Goal: Task Accomplishment & Management: Manage account settings

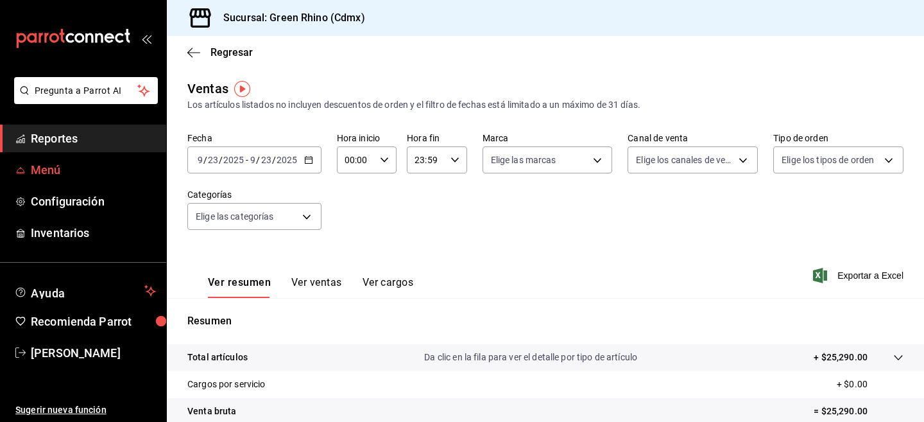
click at [49, 171] on span "Menú" at bounding box center [93, 169] width 125 height 17
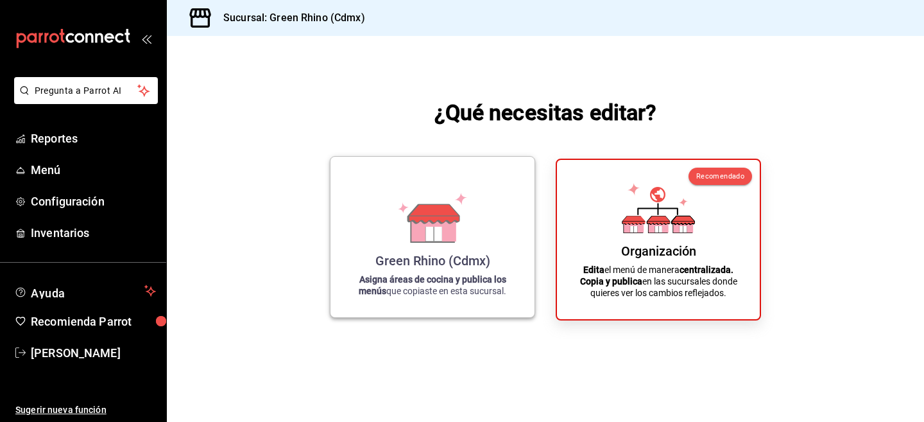
click at [401, 216] on icon at bounding box center [432, 218] width 73 height 50
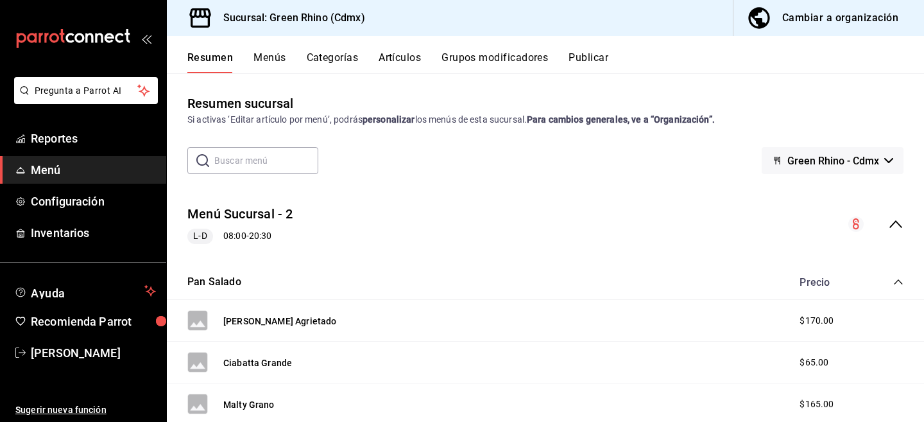
click at [389, 59] on button "Artículos" at bounding box center [400, 62] width 42 height 22
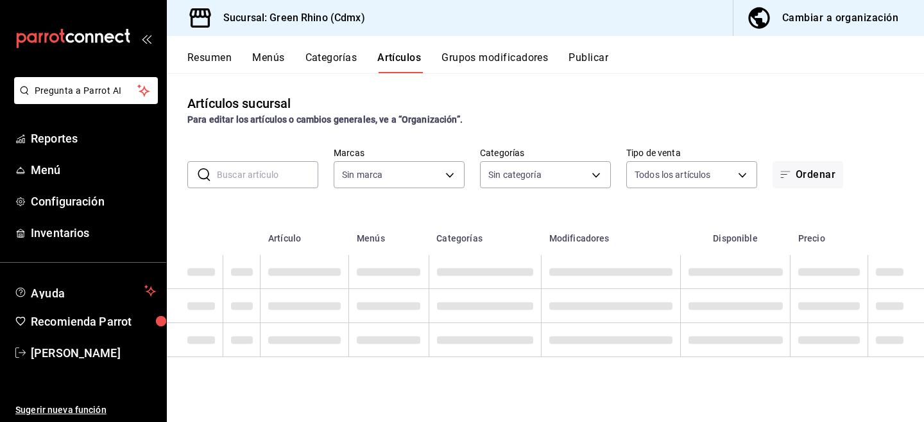
type input "a132321f-e3f1-4ec9-8484-95b8f08d7905"
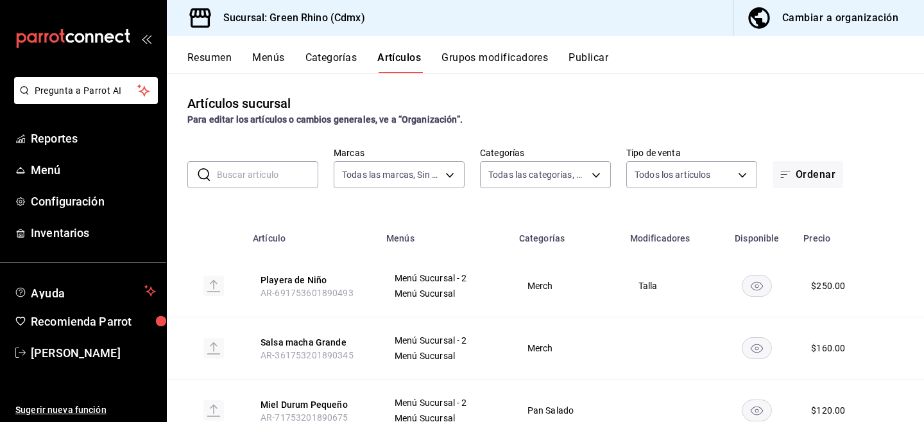
type input "6bbed989-6c2a-4cea-bab8-d1a56aaac758,4f90f54c-2ac6-458b-a9a9-6df5e79288cd,3d0d4…"
click at [790, 26] on div "Cambiar a organización" at bounding box center [841, 18] width 116 height 18
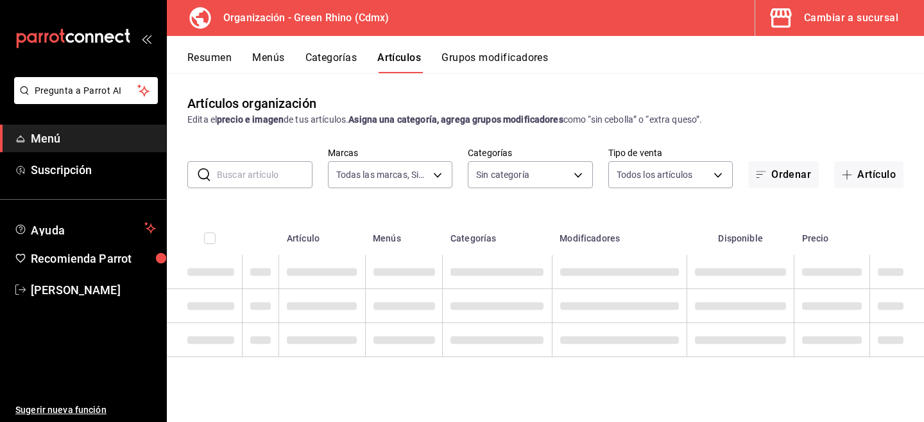
type input "718e4269-ab1b-41b6-b1a3-b54ad853307e"
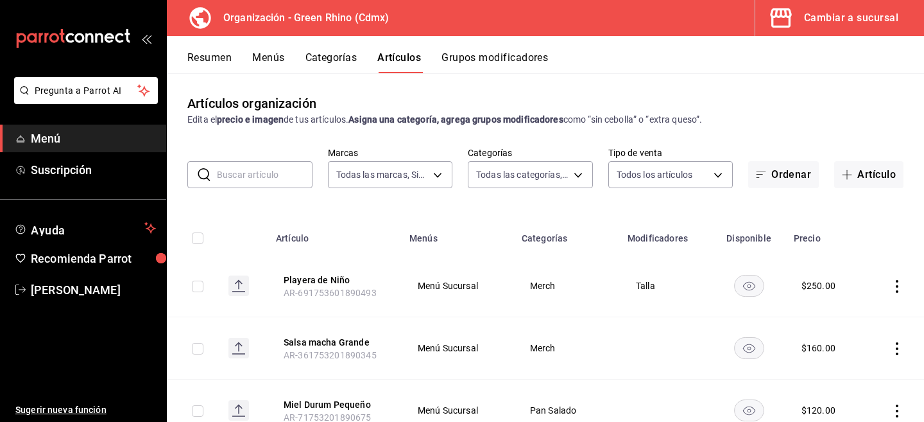
type input "a63415d0-f08f-4da5-93bf-970c3b860b08,be571465-ace9-4e63-97a2-0382f1ecc6c2,096c3…"
click at [254, 171] on input "text" at bounding box center [265, 175] width 96 height 26
type input "DURAZNO"
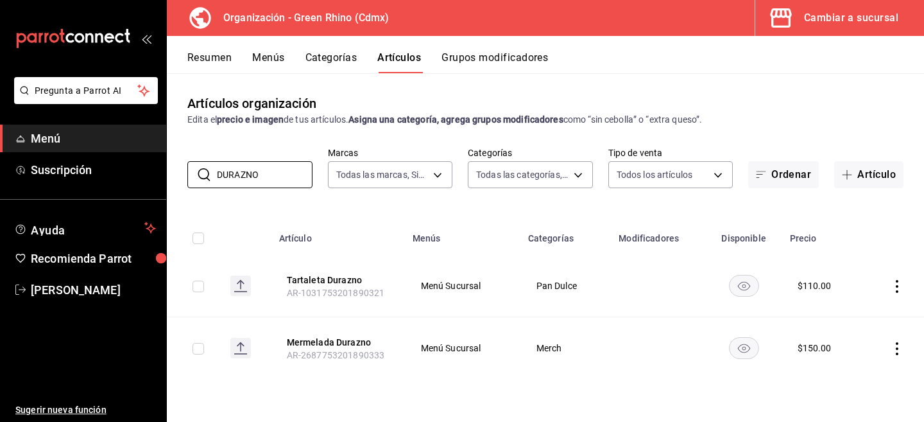
click at [899, 285] on icon "actions" at bounding box center [897, 286] width 13 height 13
click at [850, 312] on span "Editar" at bounding box center [858, 315] width 33 height 13
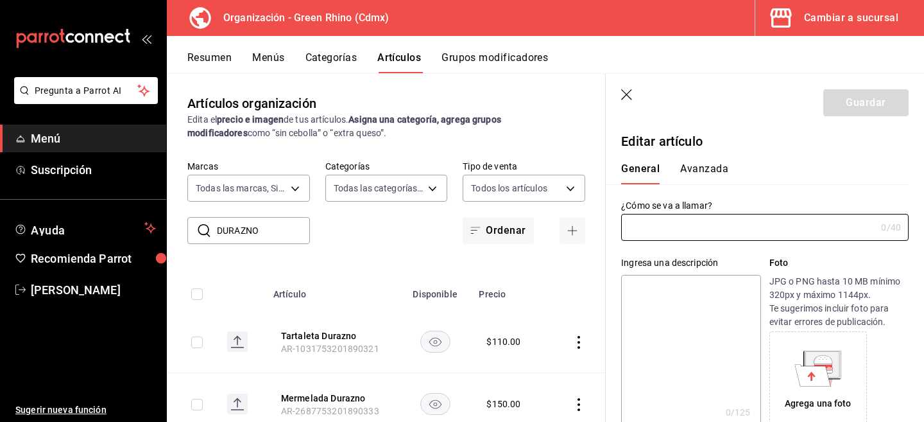
type input "Tartaleta Durazno"
type textarea "Financier [PERSON_NAME] Pecana"
type textarea "x"
type input "AR-1031753201890321"
type textarea "x"
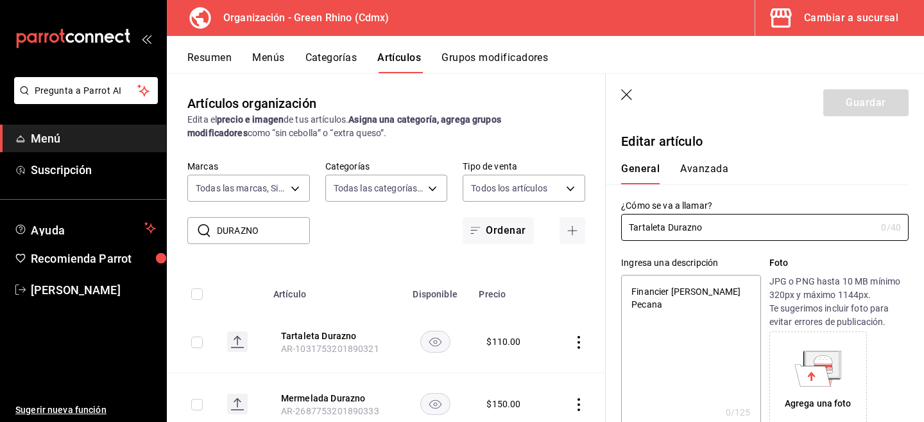
type input "$110.00"
click at [678, 229] on input "Tartaleta Durazno" at bounding box center [746, 227] width 250 height 26
type input "Tartaleta FR"
type textarea "x"
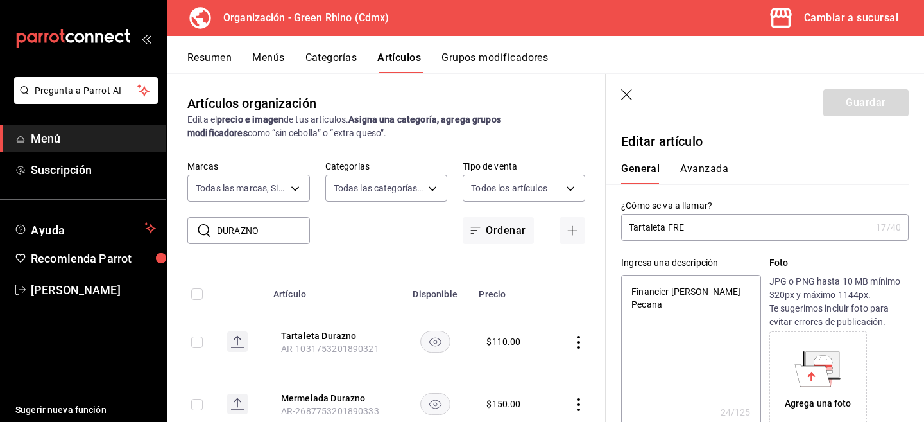
type input "Tartaleta FRES"
type textarea "x"
type input "Tartaleta FRESA"
type textarea "x"
type input "Tartaleta F"
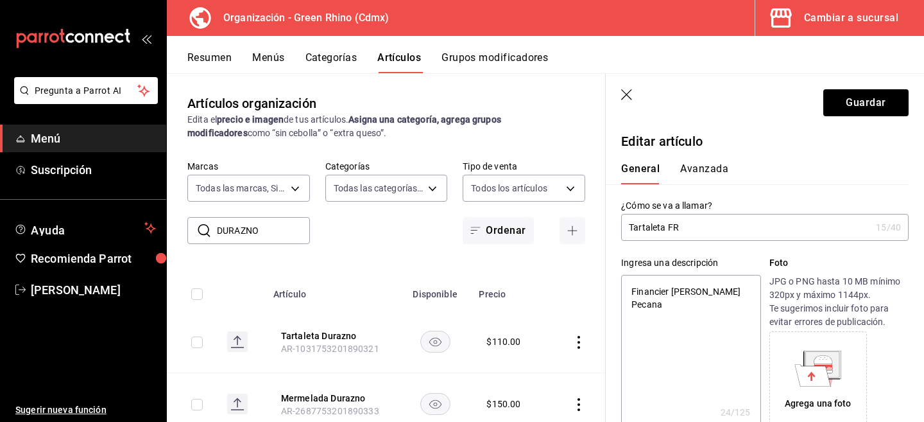
type textarea "x"
type input "Tartaleta"
type textarea "x"
type input "Tartaleta F"
type textarea "x"
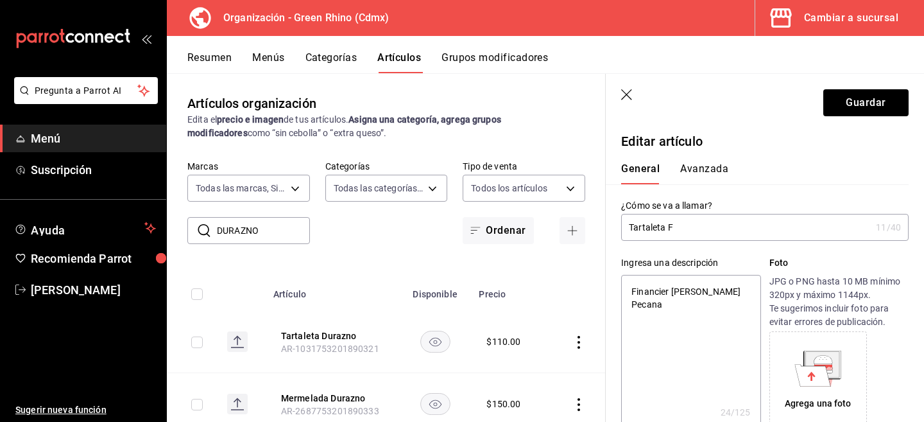
type input "Tartaleta Fr"
type textarea "x"
type input "Tartaleta Fre"
type textarea "x"
type input "Tartaleta Fres"
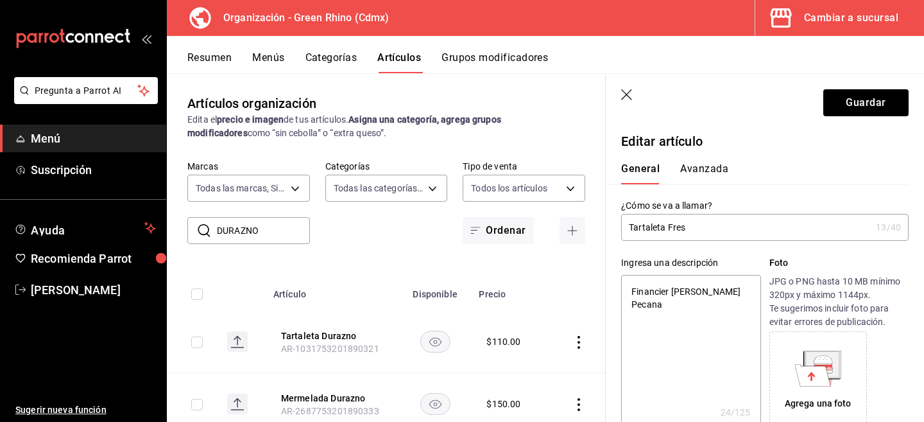
type textarea "x"
type input "Tartaleta Fresa"
type textarea "x"
type input "Tartaleta Fresa"
click at [622, 94] on icon "button" at bounding box center [627, 95] width 13 height 13
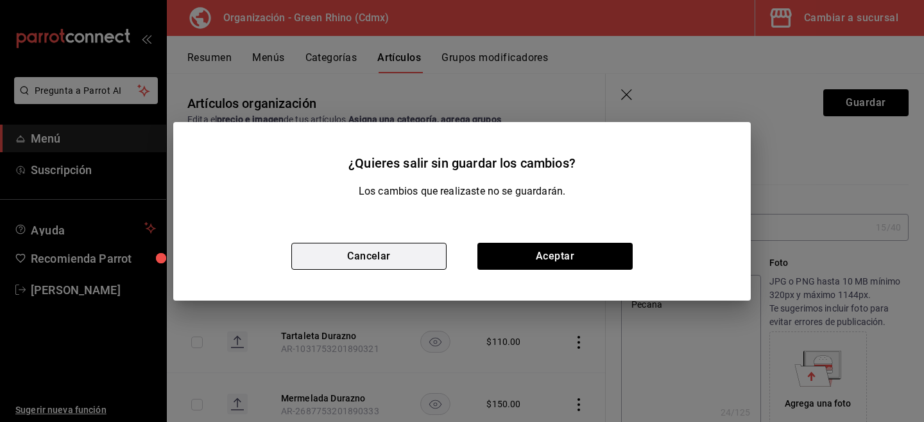
click at [370, 249] on button "Cancelar" at bounding box center [368, 256] width 155 height 27
type textarea "x"
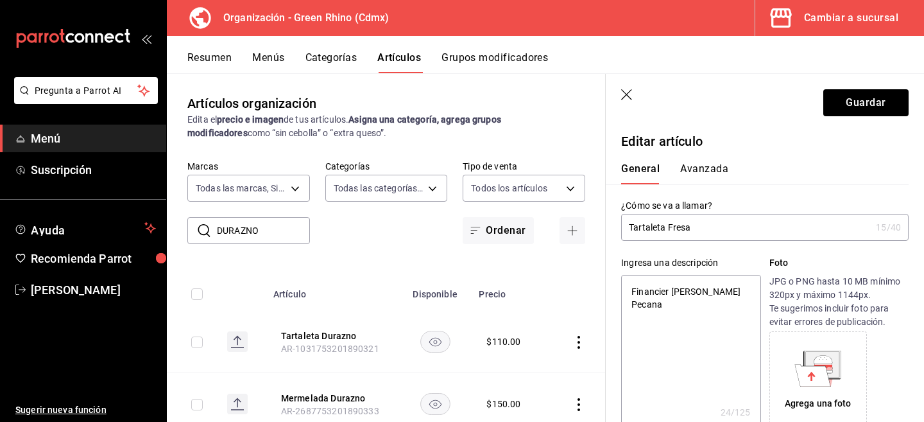
click at [685, 229] on input "Tartaleta Fresa" at bounding box center [746, 227] width 250 height 26
type input "Tartaleta"
type textarea "x"
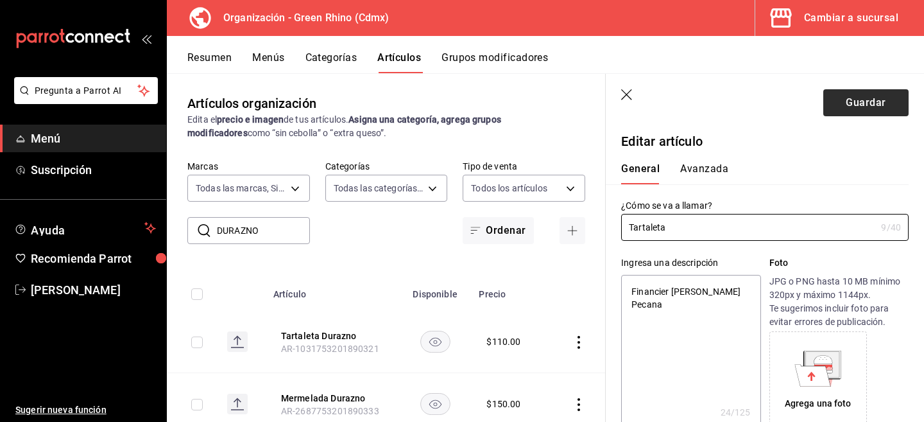
type input "Tartaleta"
click at [871, 105] on button "Guardar" at bounding box center [866, 102] width 85 height 27
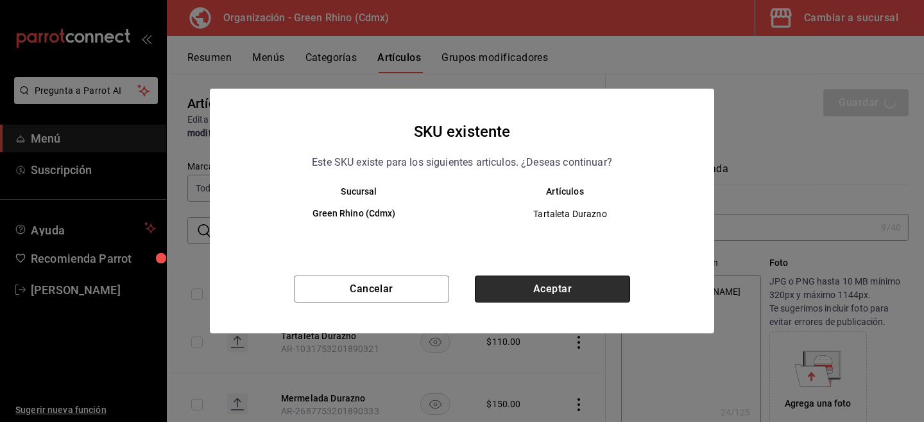
click at [606, 294] on button "Aceptar" at bounding box center [552, 288] width 155 height 27
type textarea "x"
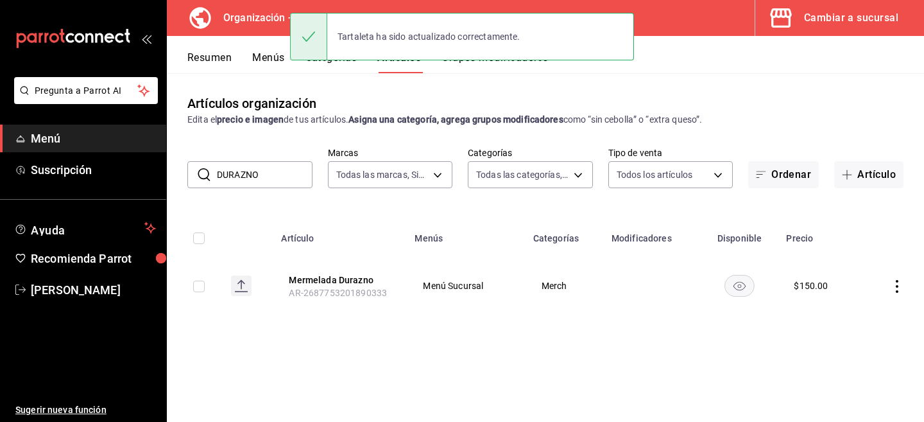
click at [259, 176] on input "DURAZNO" at bounding box center [265, 175] width 96 height 26
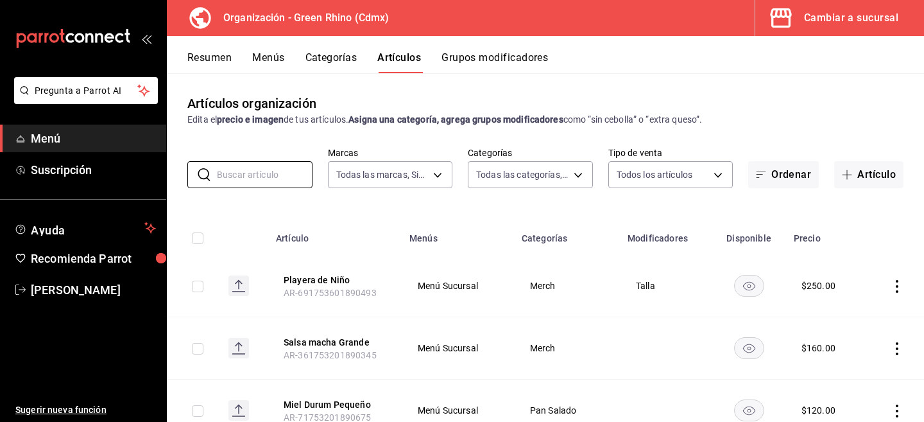
click at [212, 63] on button "Resumen" at bounding box center [209, 62] width 44 height 22
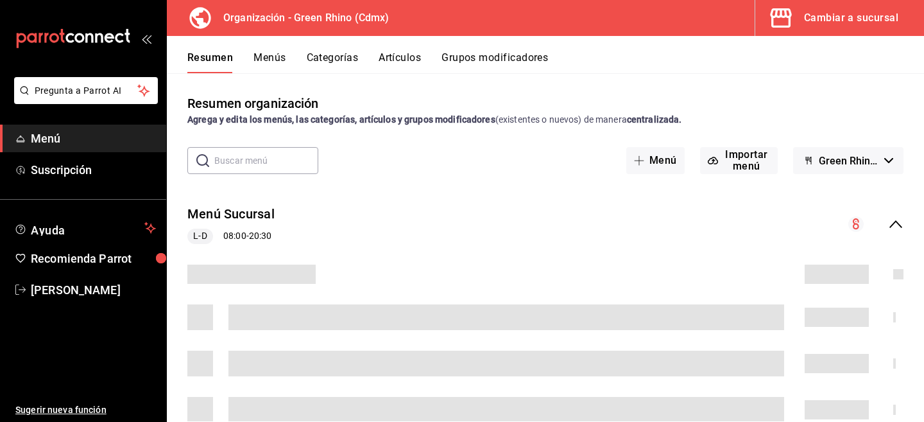
click at [645, 71] on div "Resumen Menús Categorías Artículos Grupos modificadores" at bounding box center [555, 62] width 737 height 22
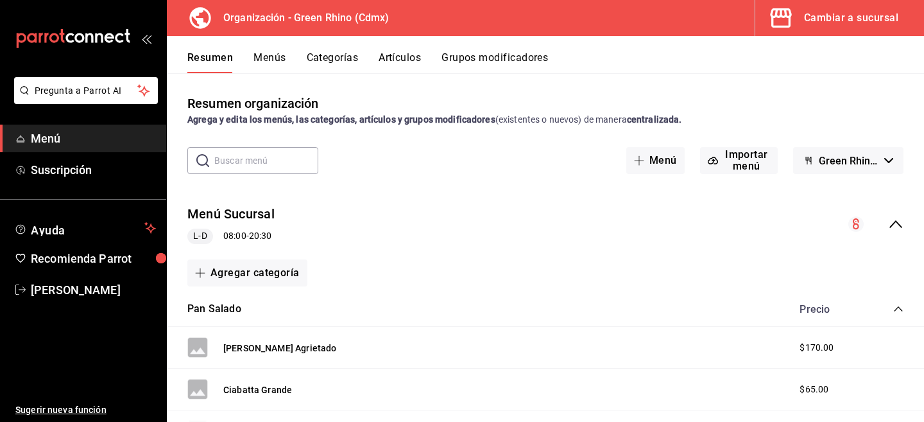
click at [289, 54] on div "Resumen Menús Categorías Artículos Grupos modificadores" at bounding box center [555, 62] width 737 height 22
click at [261, 54] on button "Menús" at bounding box center [270, 62] width 32 height 22
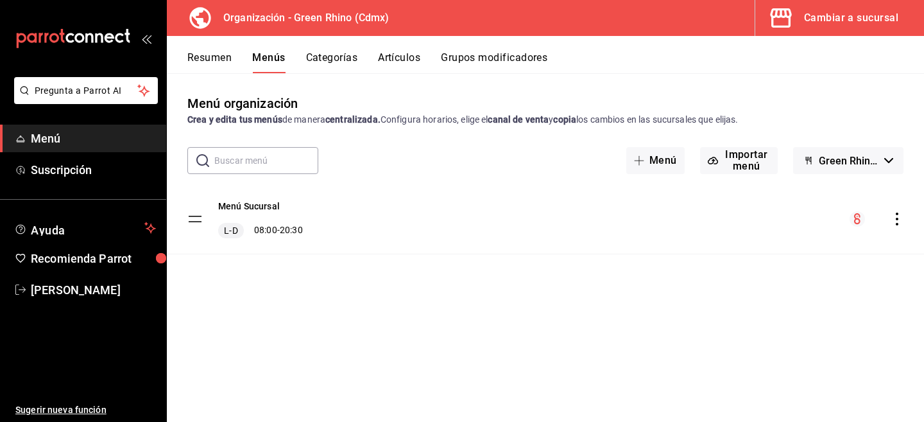
click at [894, 218] on icon "actions" at bounding box center [897, 218] width 13 height 13
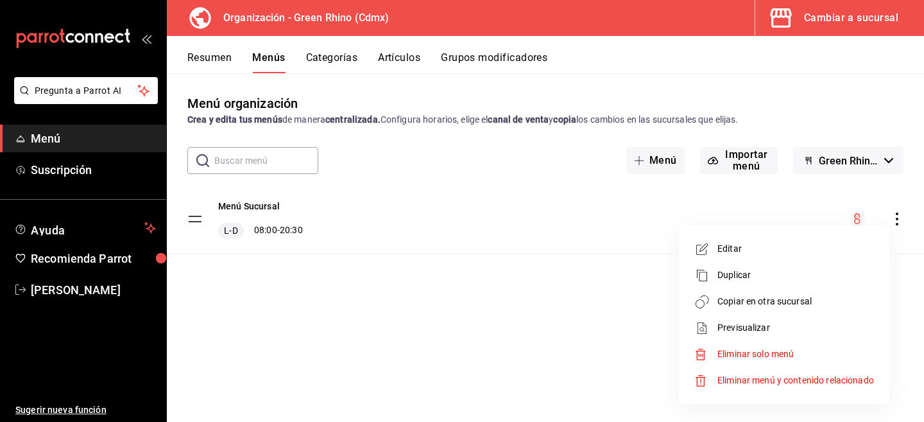
click at [724, 305] on span "Copiar en otra sucursal" at bounding box center [796, 301] width 157 height 13
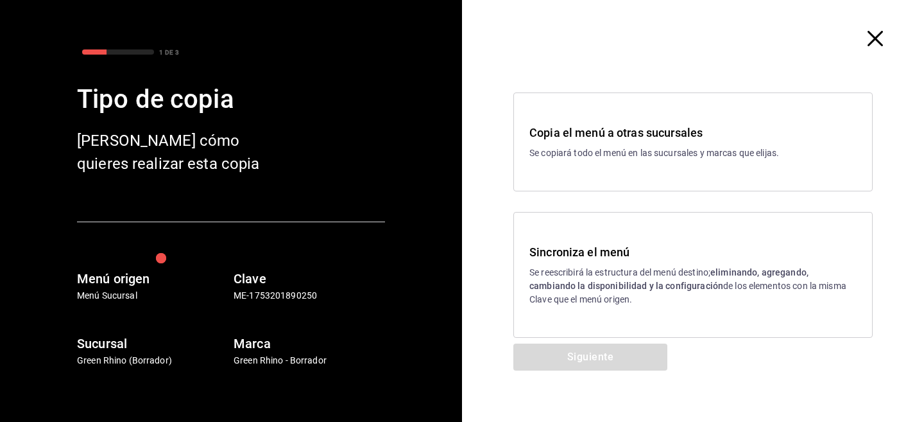
click at [681, 288] on strong "eliminando, agregando, cambiando la disponibilidad y la configuración" at bounding box center [669, 279] width 279 height 24
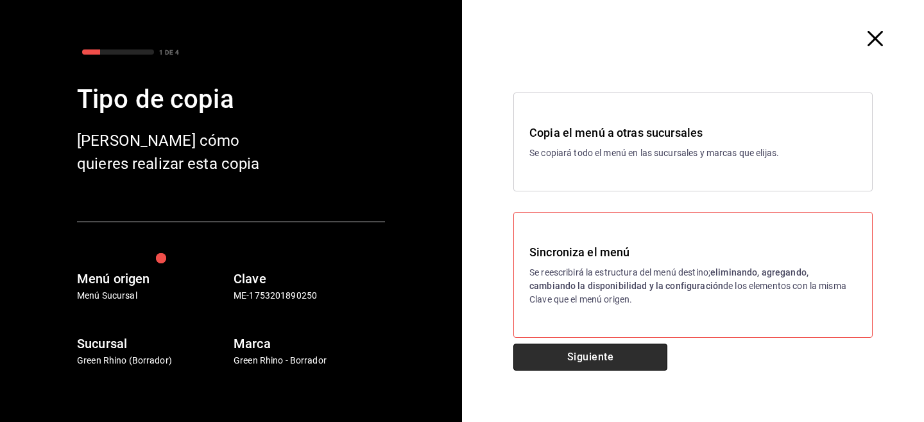
click at [602, 354] on button "Siguiente" at bounding box center [591, 356] width 154 height 27
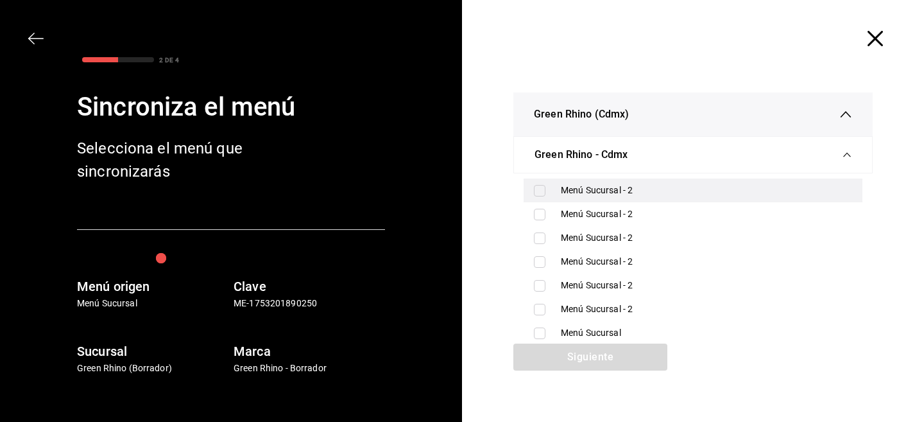
click at [537, 195] on input "checkbox" at bounding box center [540, 191] width 12 height 12
checkbox input "true"
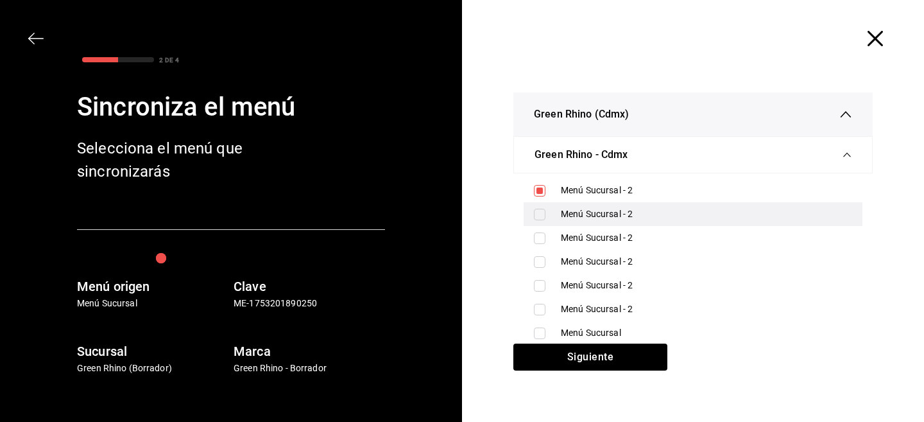
click at [537, 216] on input "checkbox" at bounding box center [540, 215] width 12 height 12
checkbox input "true"
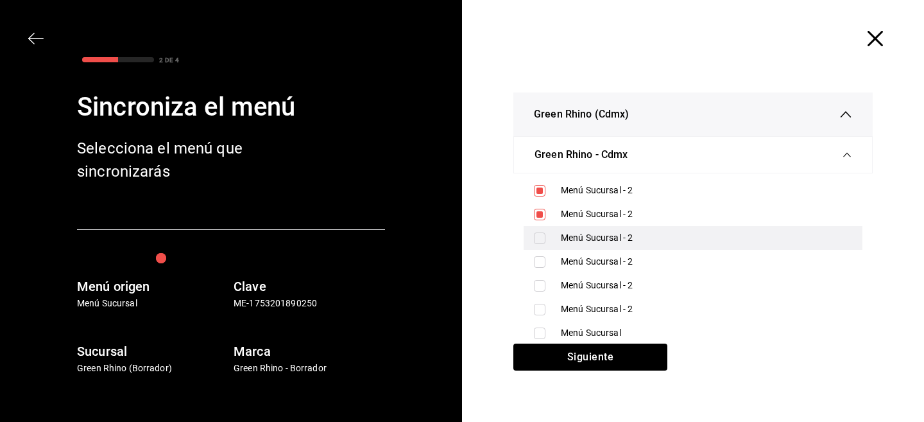
click at [536, 237] on input "checkbox" at bounding box center [540, 238] width 12 height 12
checkbox input "true"
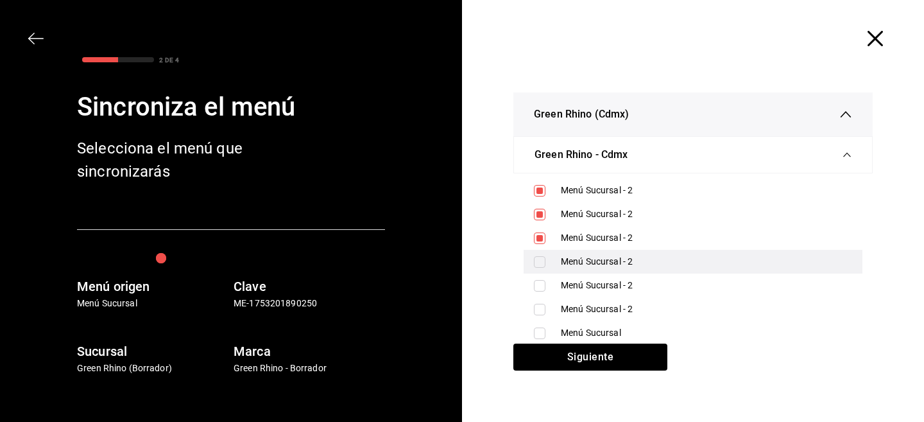
click at [536, 253] on div "Menú Sucursal - 2" at bounding box center [693, 262] width 339 height 24
checkbox input "true"
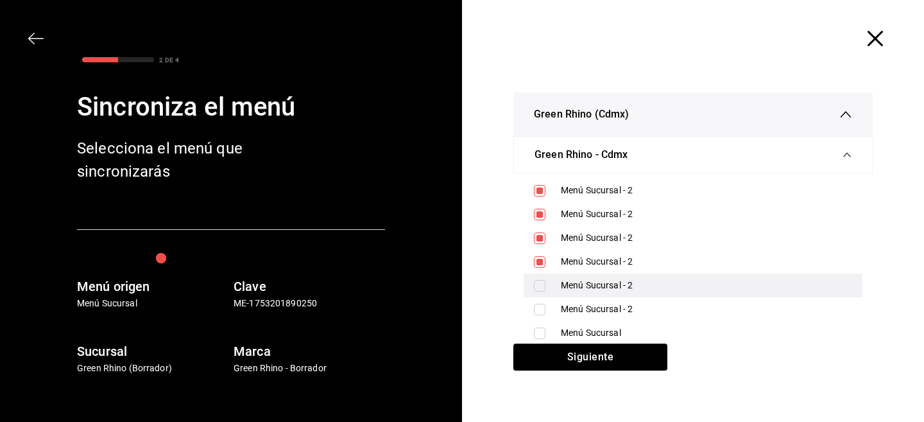
click at [537, 284] on input "checkbox" at bounding box center [540, 286] width 12 height 12
checkbox input "true"
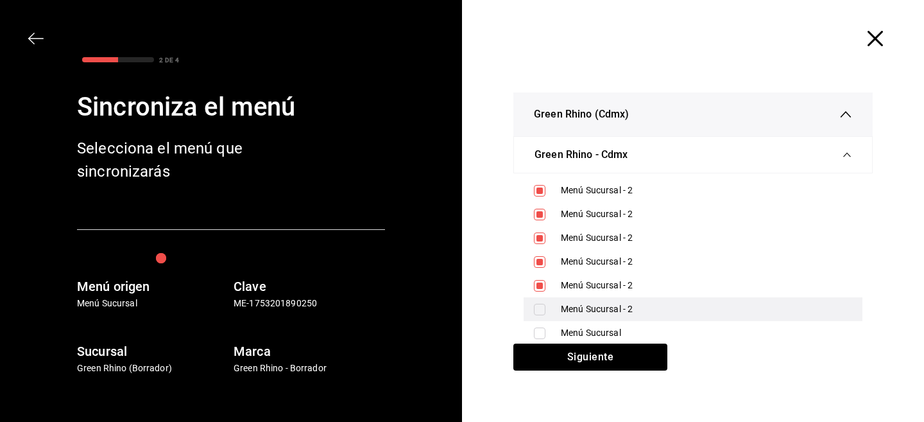
click at [537, 308] on input "checkbox" at bounding box center [540, 310] width 12 height 12
checkbox input "true"
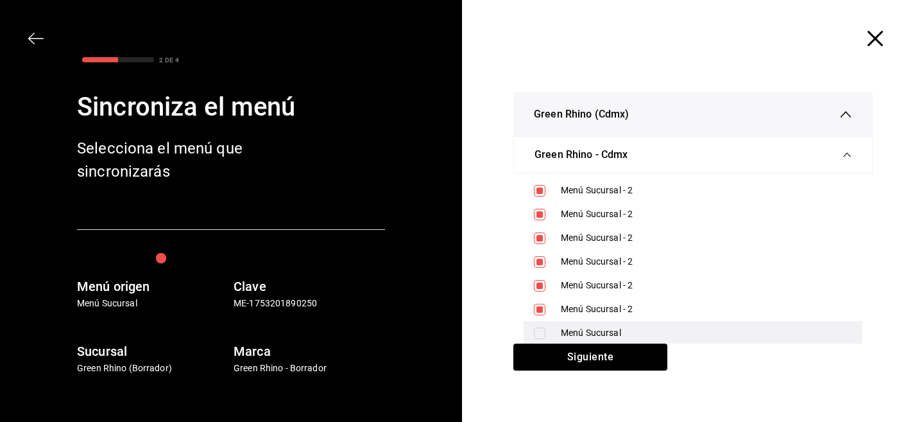
click at [537, 324] on div "Menú Sucursal" at bounding box center [693, 333] width 339 height 24
checkbox input "true"
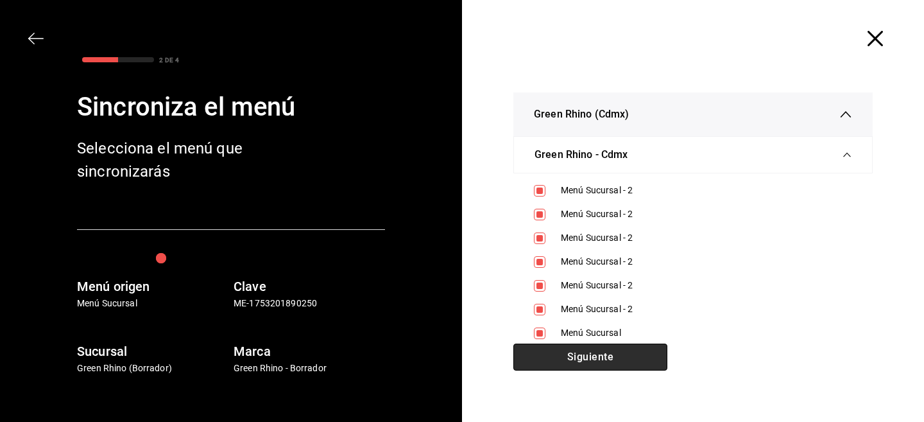
click at [539, 362] on button "Siguiente" at bounding box center [591, 356] width 154 height 27
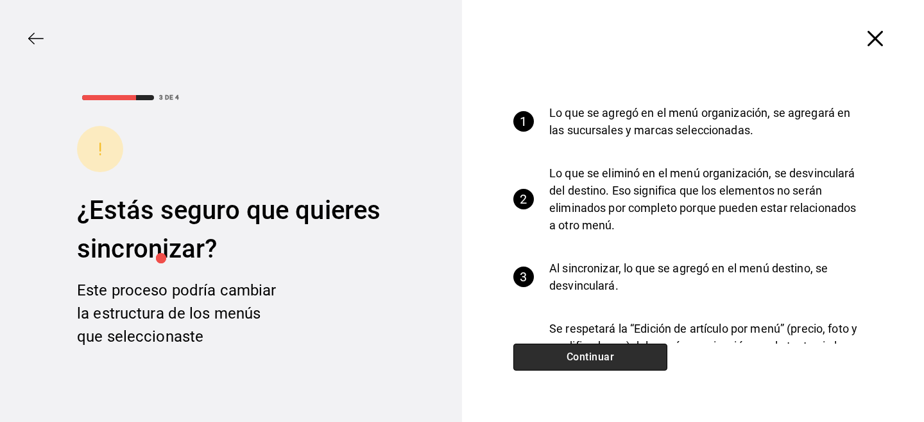
click at [555, 345] on button "Continuar" at bounding box center [591, 356] width 154 height 27
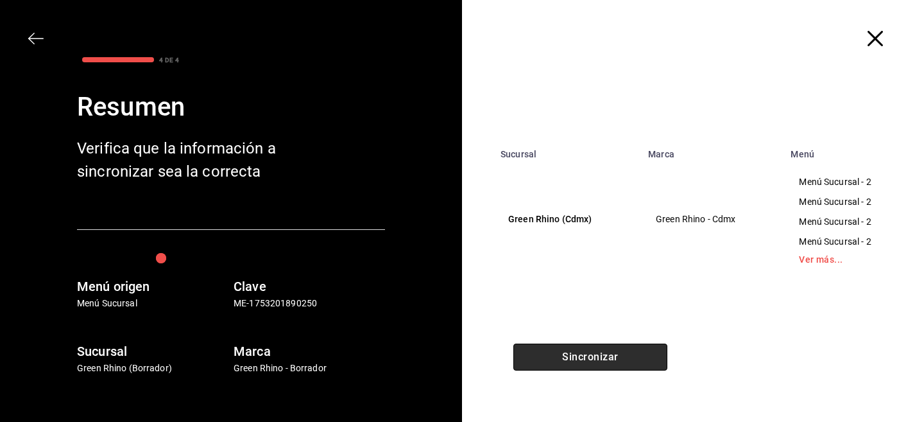
click at [578, 351] on button "Sincronizar" at bounding box center [591, 356] width 154 height 27
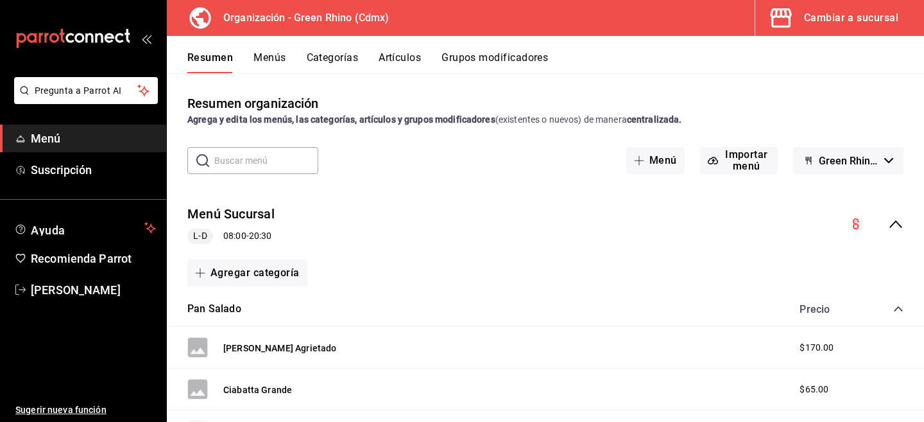
click at [393, 65] on button "Artículos" at bounding box center [400, 62] width 42 height 22
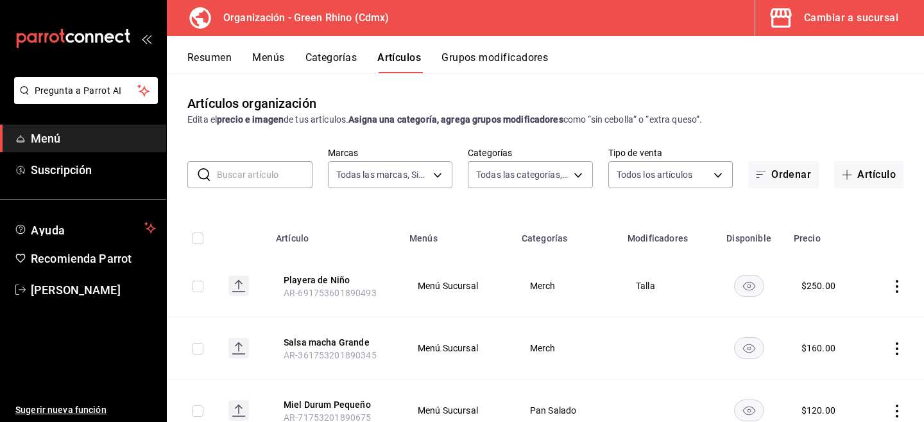
type input "718e4269-ab1b-41b6-b1a3-b54ad853307e"
type input "a63415d0-f08f-4da5-93bf-970c3b860b08,be571465-ace9-4e63-97a2-0382f1ecc6c2,096c3…"
click at [846, 180] on button "Artículo" at bounding box center [869, 174] width 69 height 27
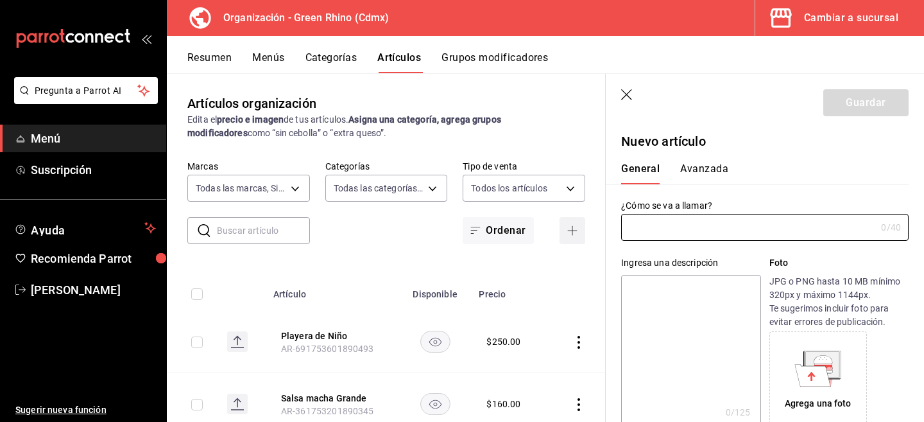
type input "AR-1758653772962"
click at [630, 90] on icon "button" at bounding box center [627, 95] width 13 height 13
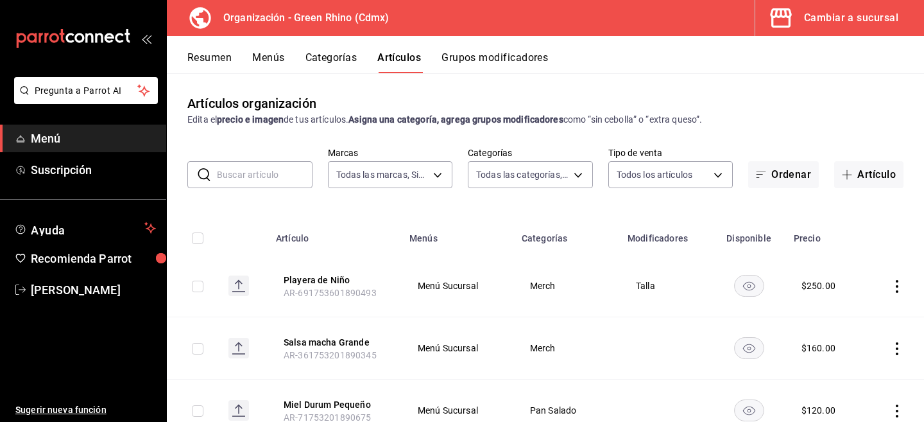
click at [279, 175] on input "text" at bounding box center [265, 175] width 96 height 26
type input "durum"
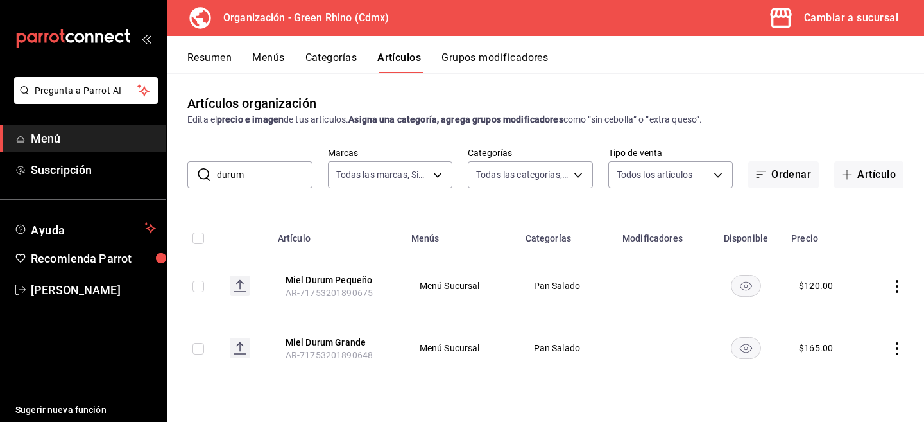
click at [902, 285] on icon "actions" at bounding box center [897, 286] width 13 height 13
click at [850, 327] on li "Editar" at bounding box center [847, 315] width 77 height 26
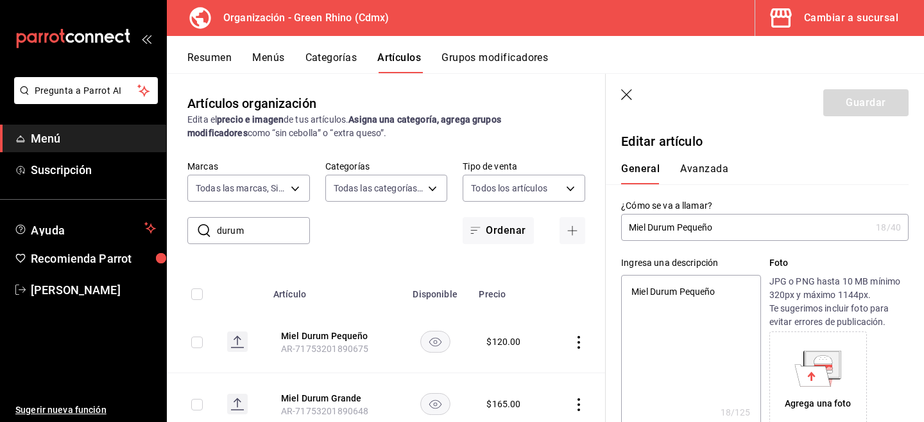
click at [688, 224] on input "Miel Durum Pequeño" at bounding box center [746, 227] width 250 height 26
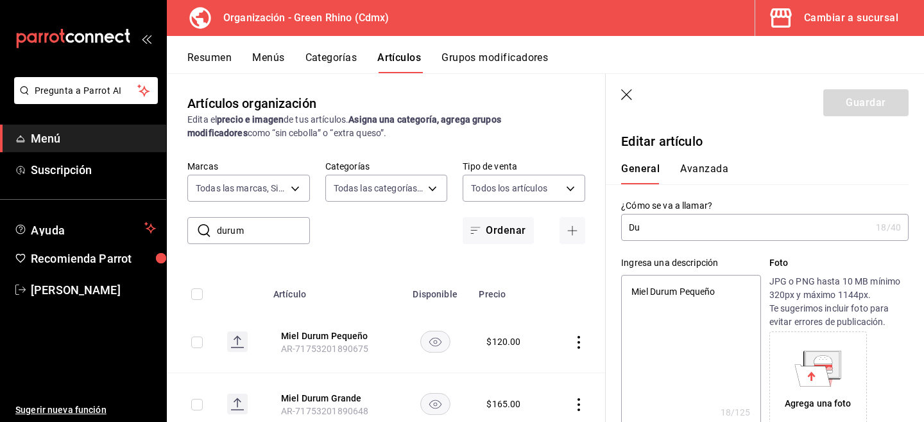
type input "Dur"
type textarea "x"
type input "Duru"
type textarea "x"
type input "Durum"
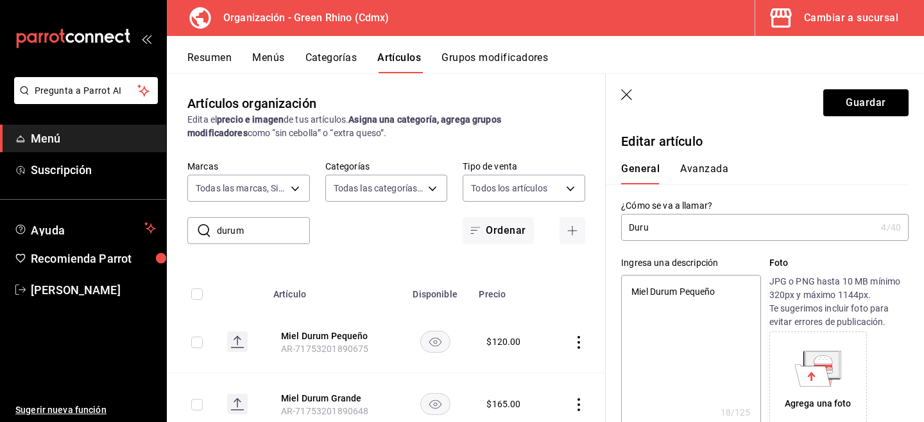
type textarea "x"
type input "Durum"
type textarea "x"
type input "Durum +"
type textarea "x"
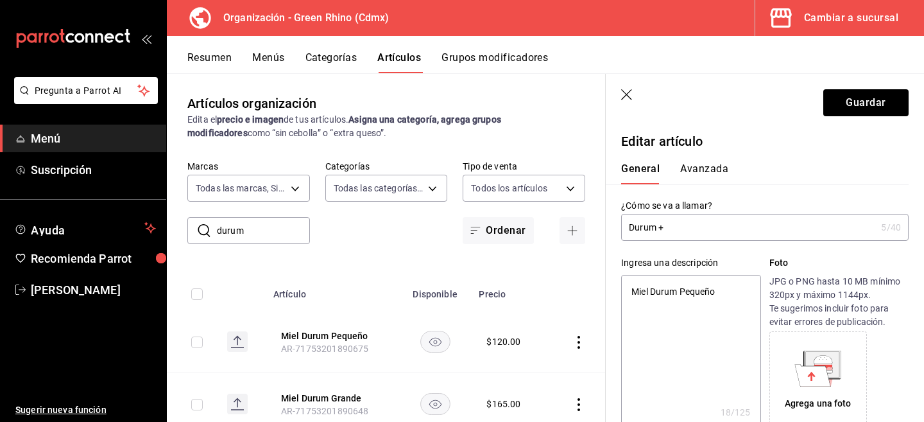
type input "Durum +"
type textarea "x"
type input "Durum + S"
type textarea "x"
type input "Durum + Sem"
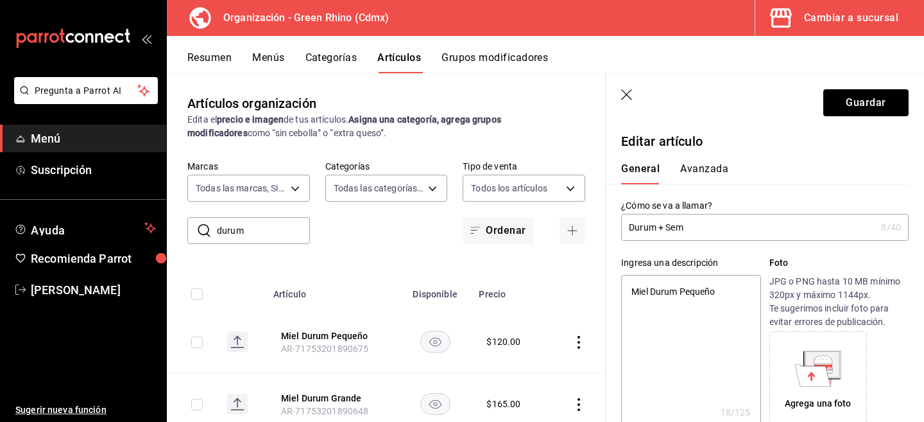
type textarea "x"
type input "Durum + Semi"
type textarea "x"
type input "Durum + Semil"
type textarea "x"
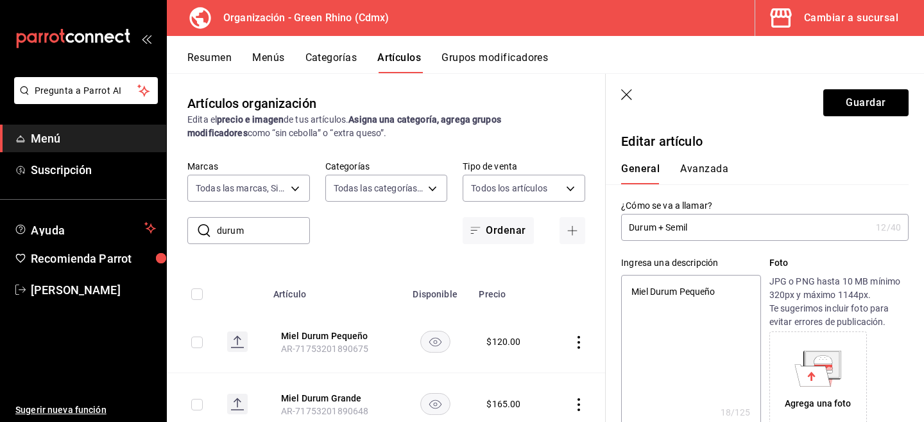
type input "Durum + Semill"
type textarea "x"
type input "Durum + Semilla"
type textarea "x"
type input "Durum + Semillas"
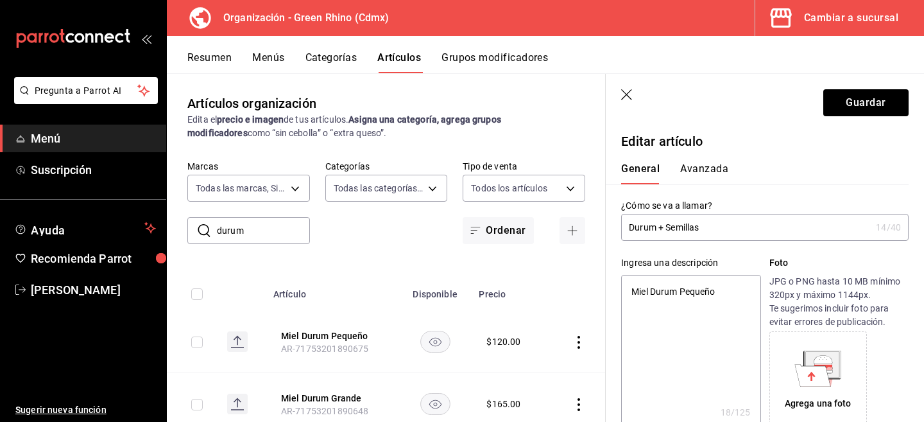
type textarea "x"
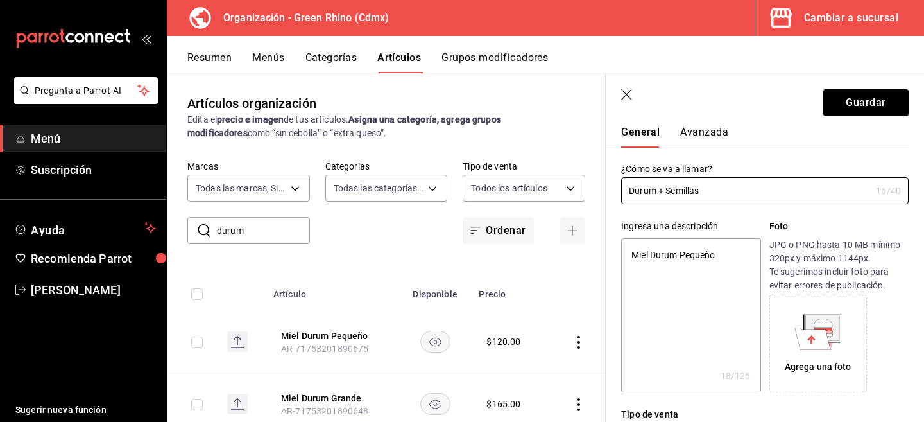
scroll to position [51, 0]
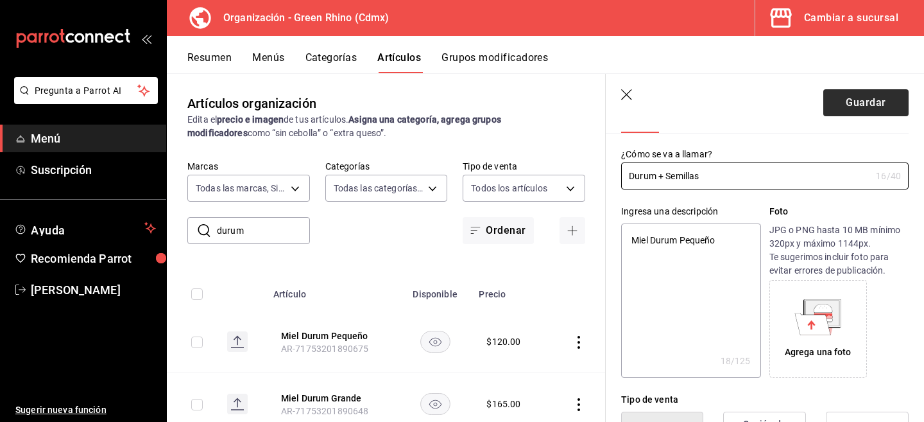
type input "Durum + Semillas"
click at [837, 89] on button "Guardar" at bounding box center [866, 102] width 85 height 27
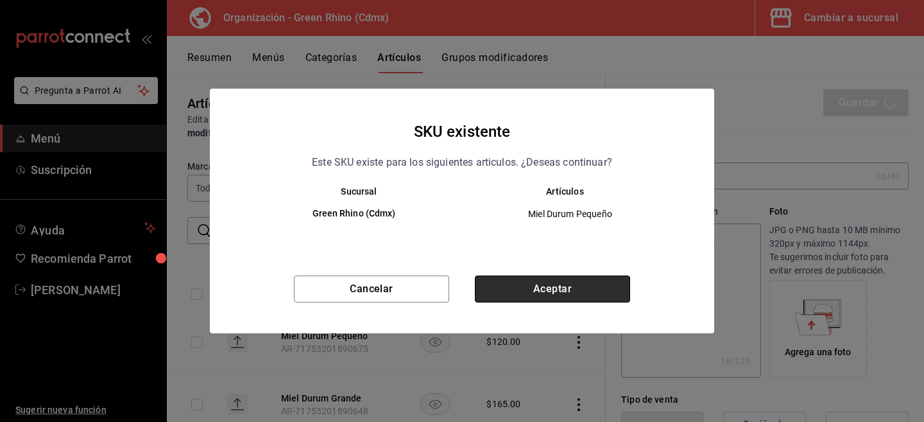
click at [494, 284] on button "Aceptar" at bounding box center [552, 288] width 155 height 27
type textarea "x"
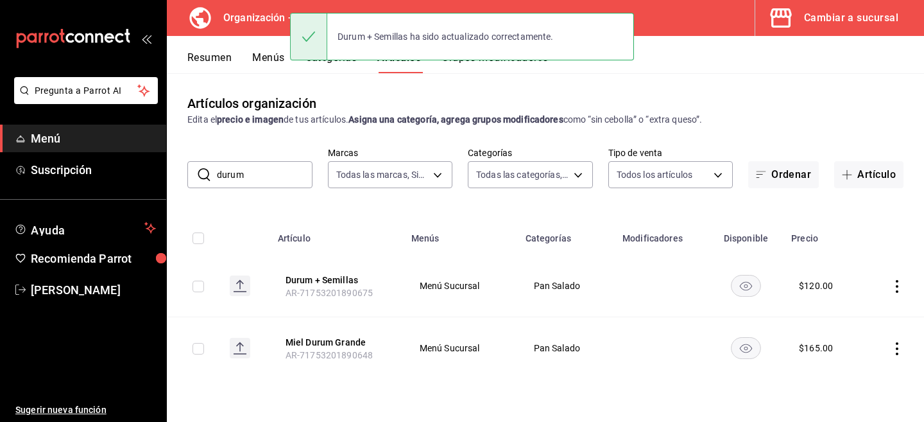
click at [892, 342] on icon "actions" at bounding box center [897, 348] width 13 height 13
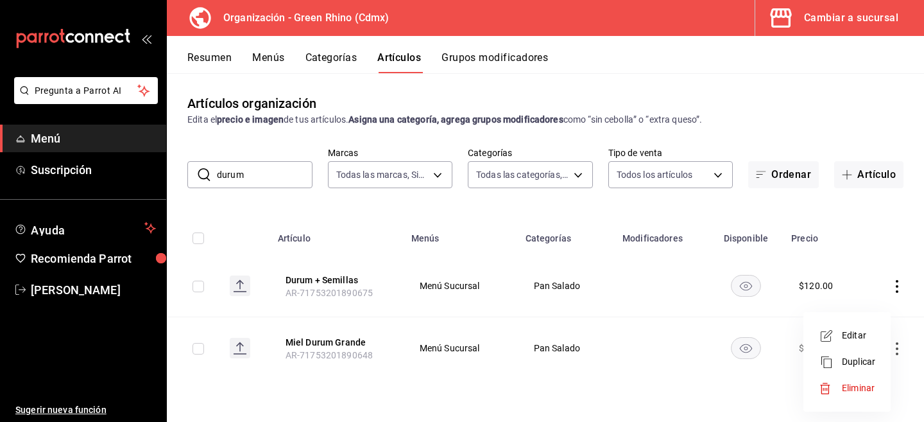
click at [866, 379] on li "Eliminar" at bounding box center [847, 388] width 77 height 26
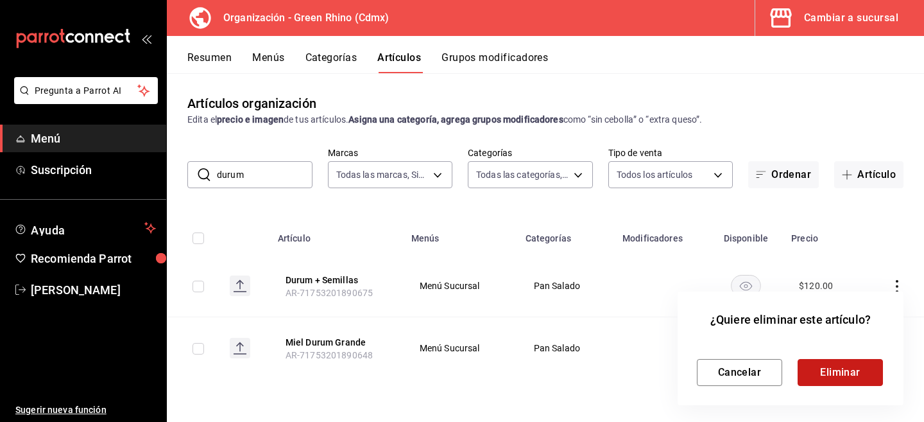
click at [866, 379] on button "Eliminar" at bounding box center [840, 372] width 85 height 27
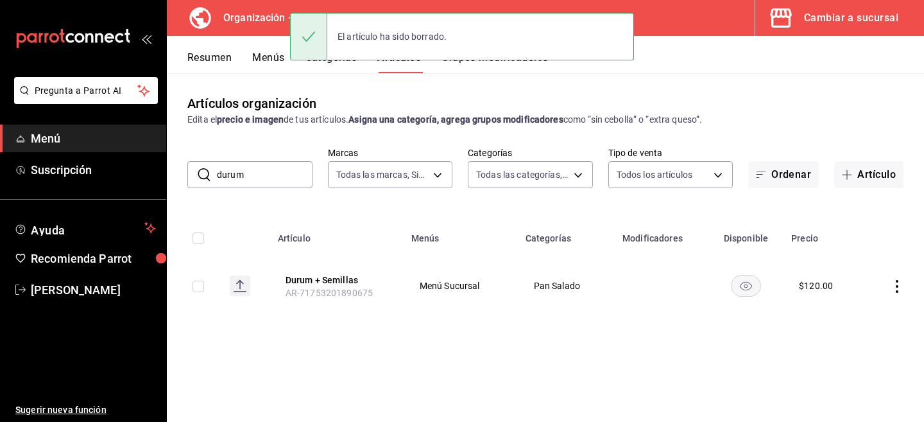
click at [441, 97] on div "Artículos organización Edita el precio e imagen de tus artículos. Asigna una ca…" at bounding box center [546, 110] width 758 height 33
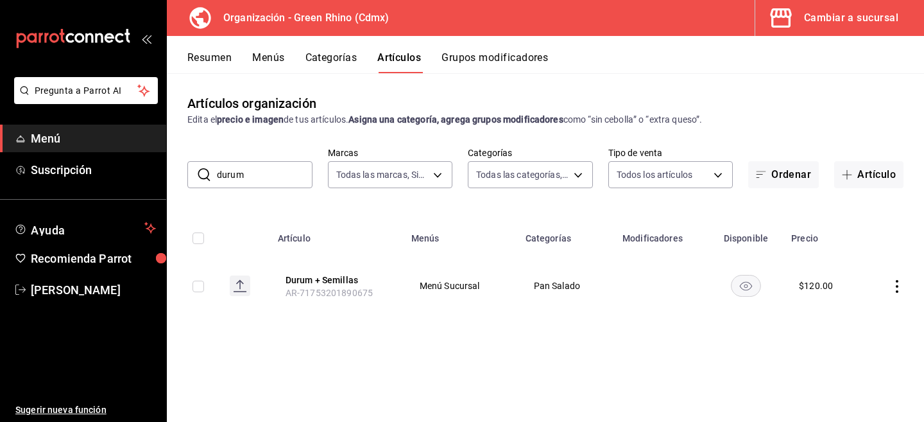
click at [255, 176] on input "durum" at bounding box center [265, 175] width 96 height 26
